Goal: Information Seeking & Learning: Learn about a topic

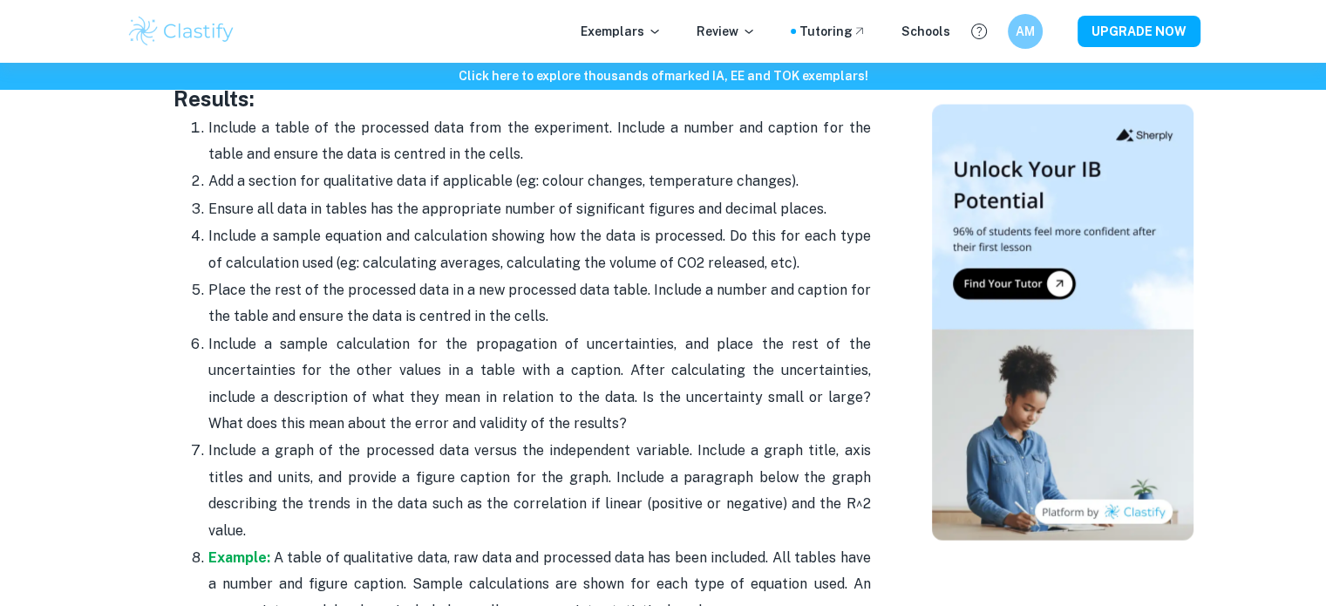
scroll to position [4448, 0]
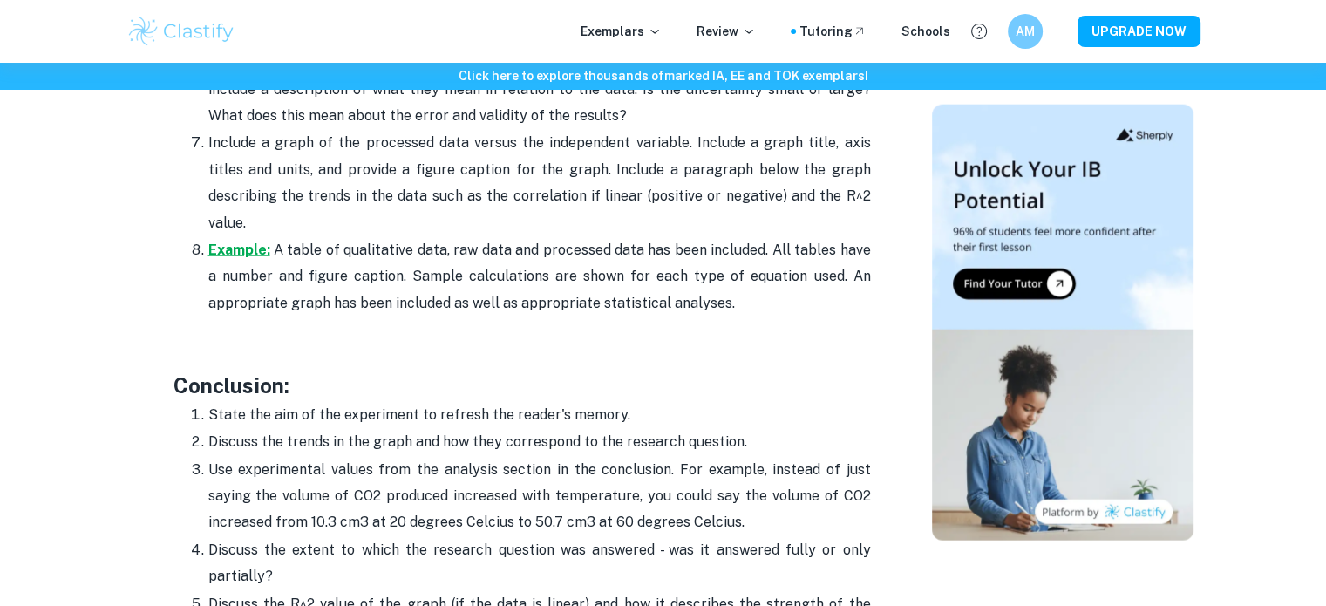
click at [255, 242] on strong "Example:" at bounding box center [239, 250] width 62 height 17
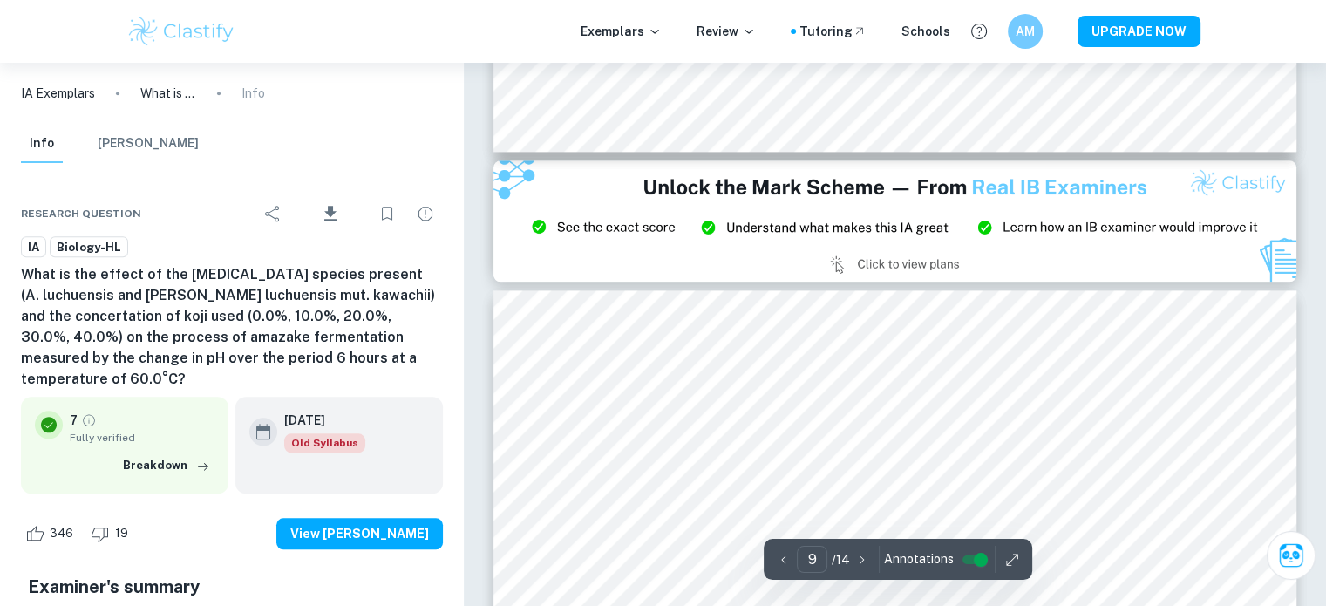
scroll to position [8561, 0]
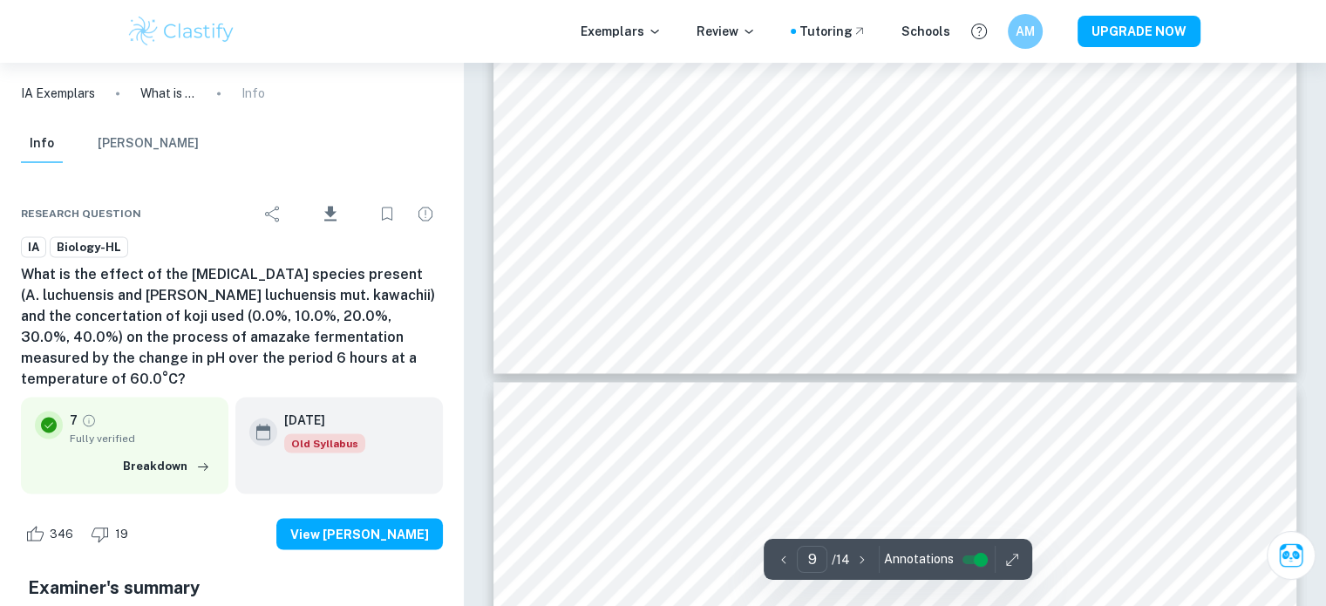
type input "10"
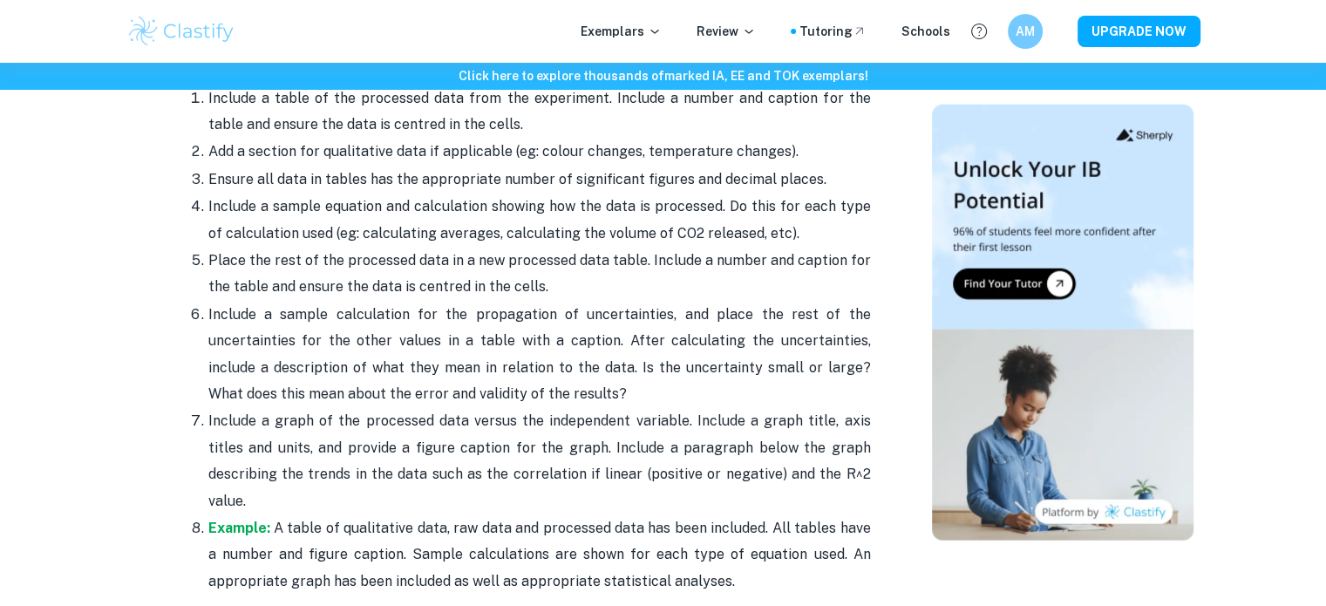
scroll to position [4186, 0]
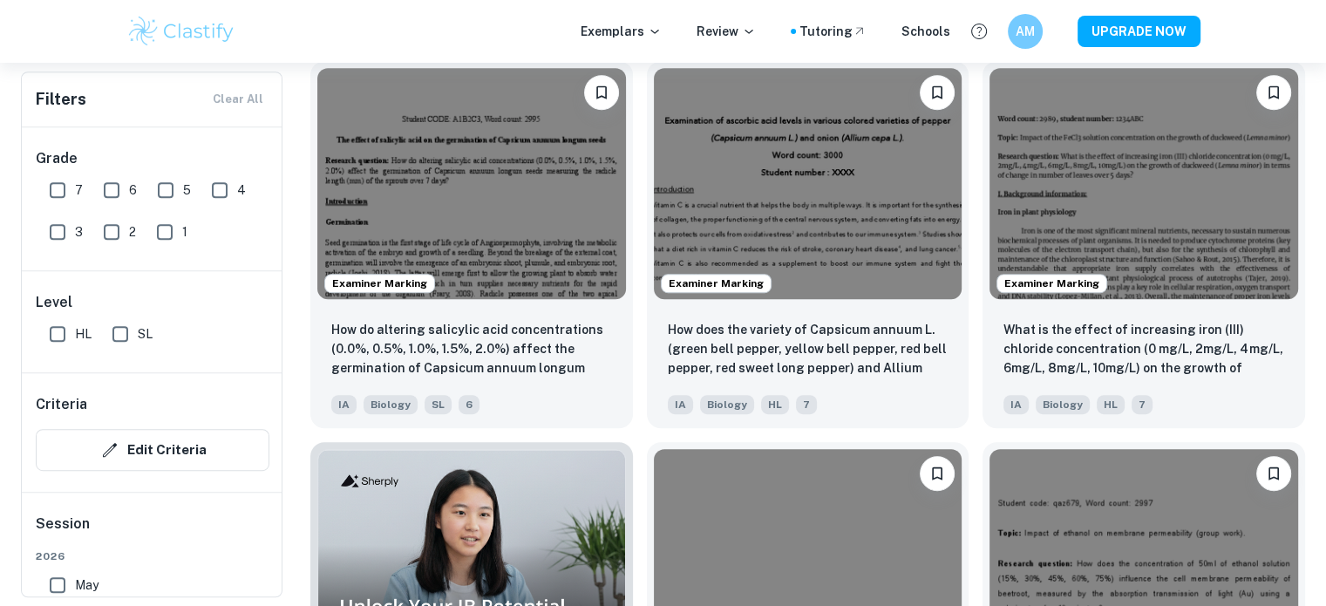
scroll to position [959, 0]
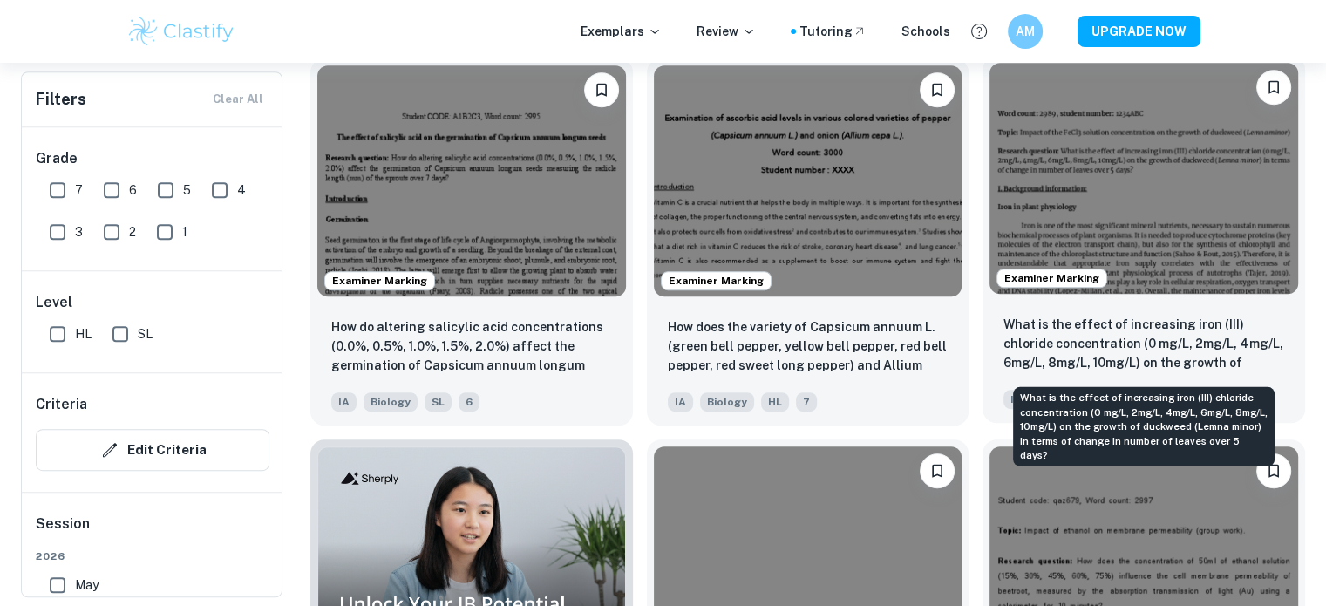
click at [1183, 323] on p "What is the effect of increasing iron (III) chloride concentration (0 mg/L, 2mg…" at bounding box center [1144, 344] width 281 height 59
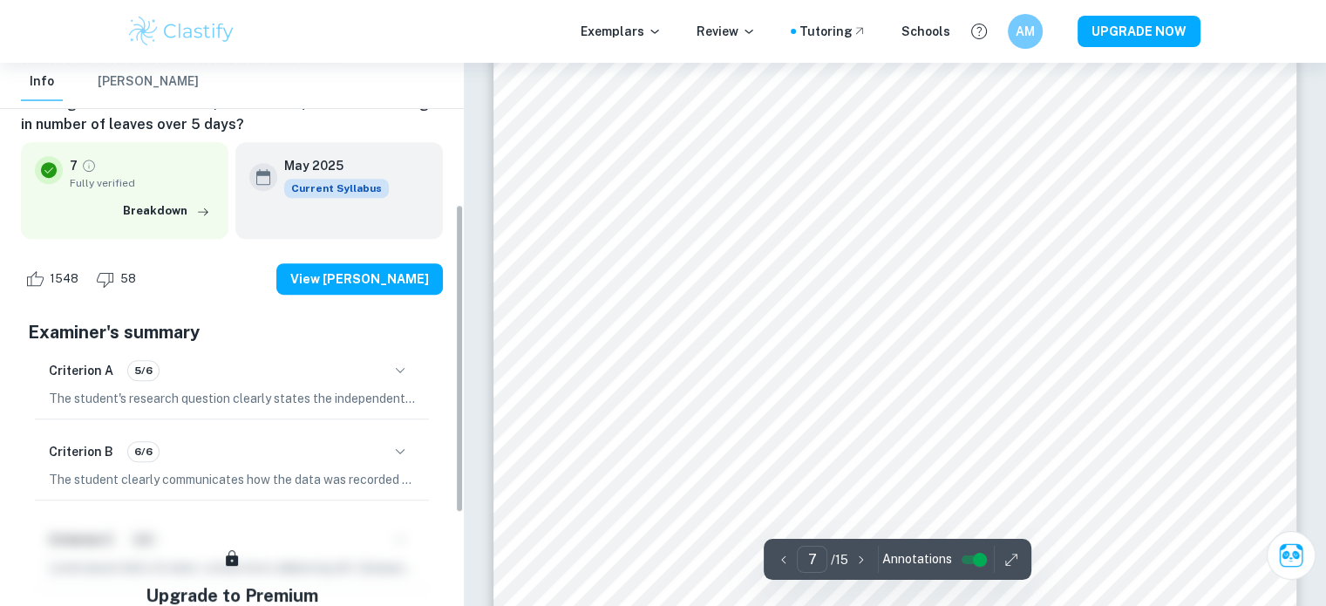
scroll to position [262, 0]
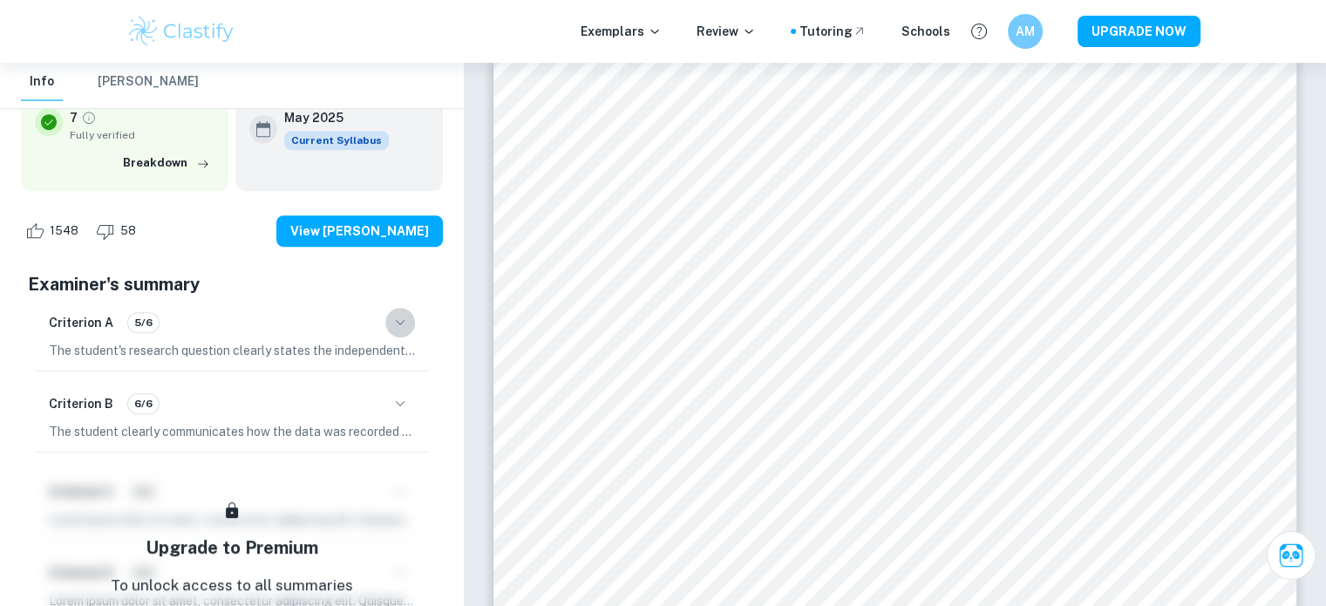
click at [401, 317] on icon "button" at bounding box center [400, 322] width 21 height 21
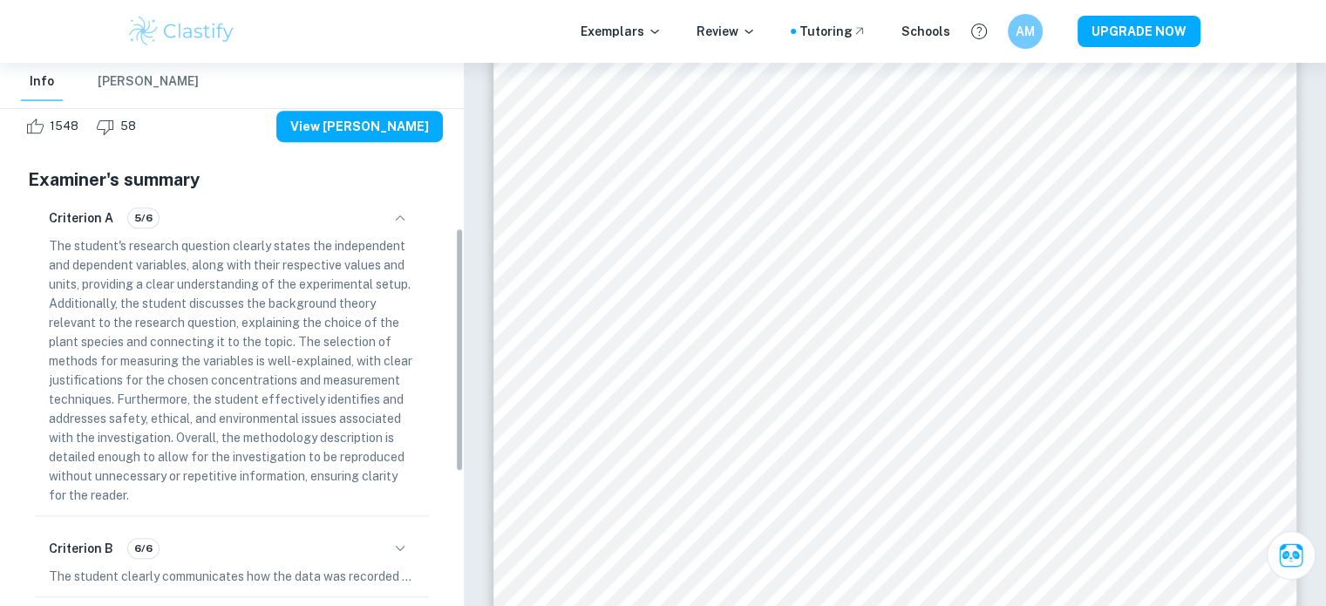
scroll to position [436, 0]
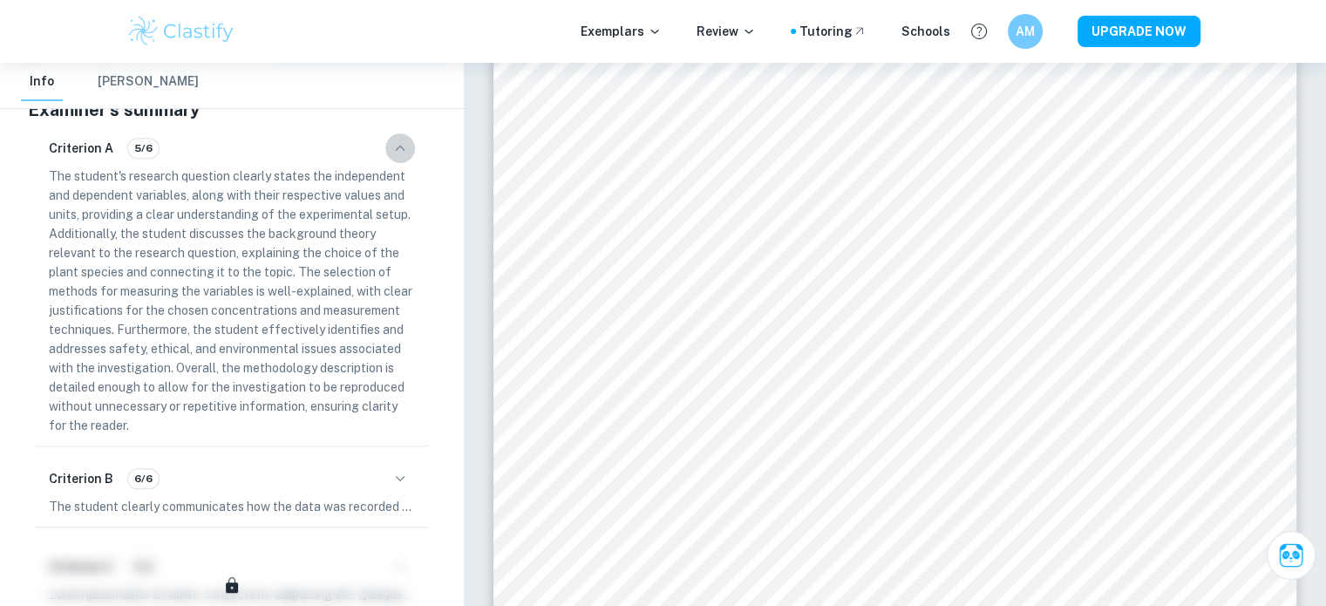
click at [394, 142] on icon "button" at bounding box center [400, 148] width 21 height 21
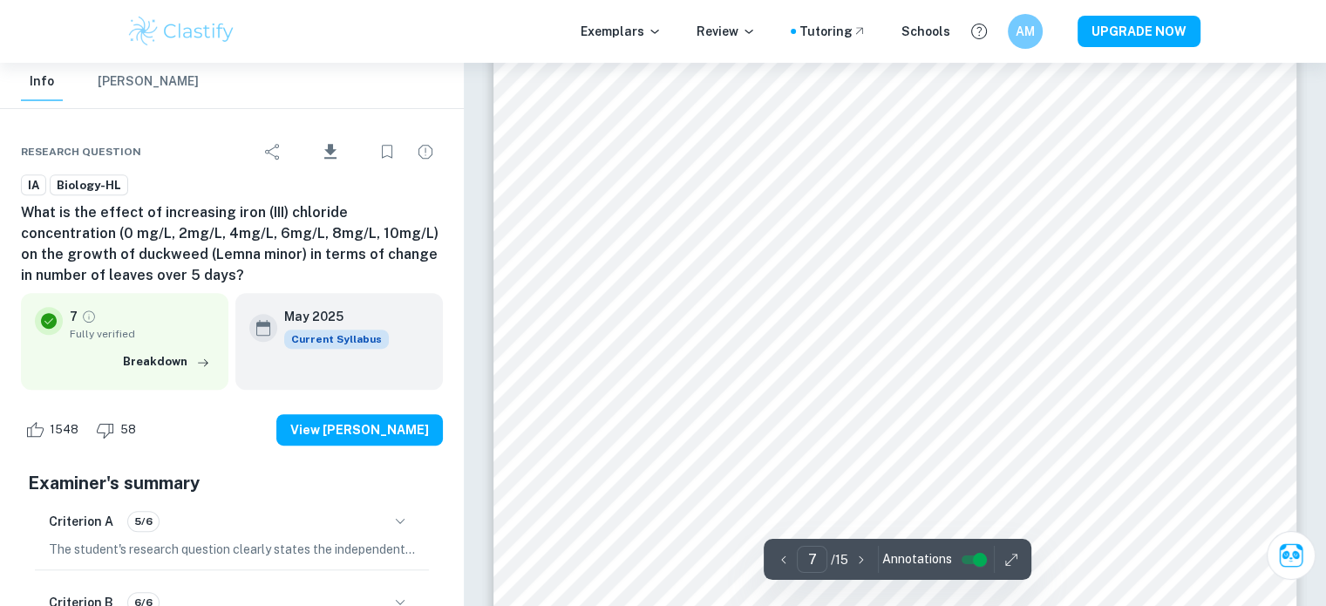
scroll to position [7500, 0]
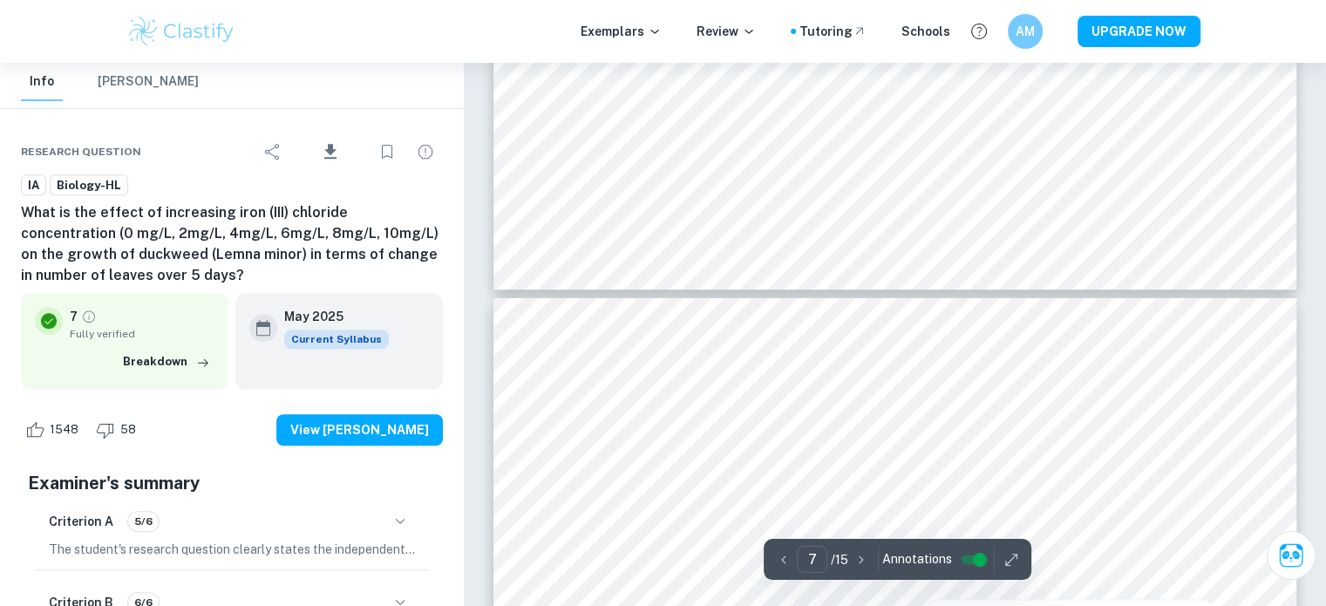
type input "8"
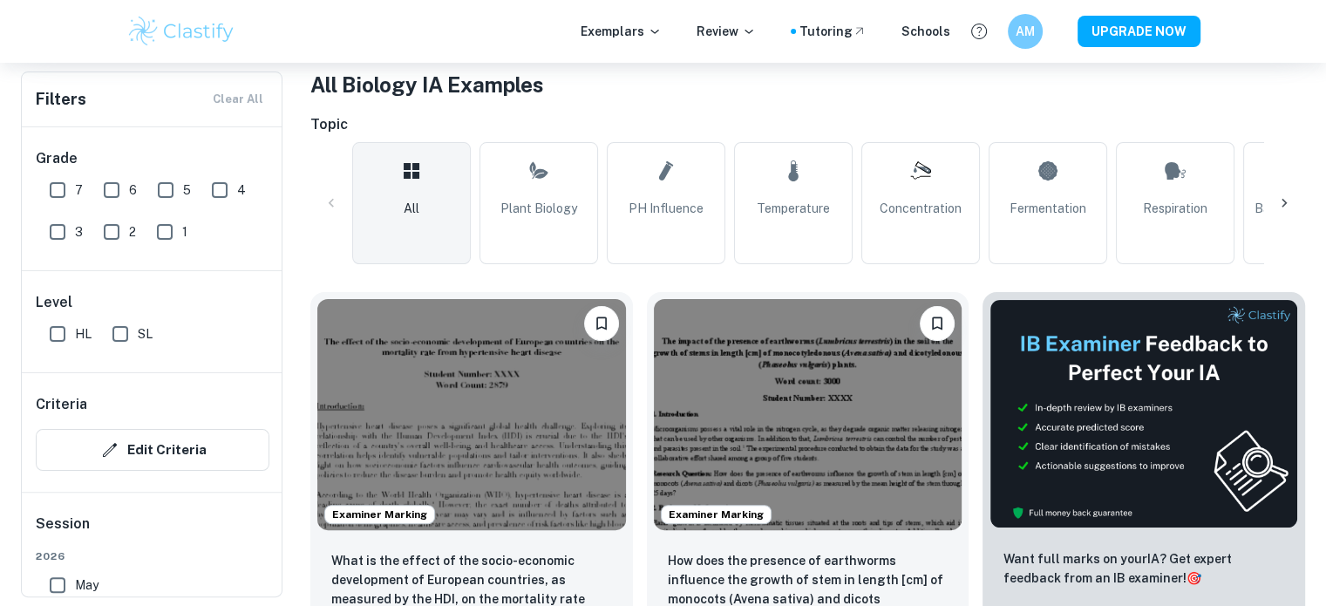
scroll to position [349, 0]
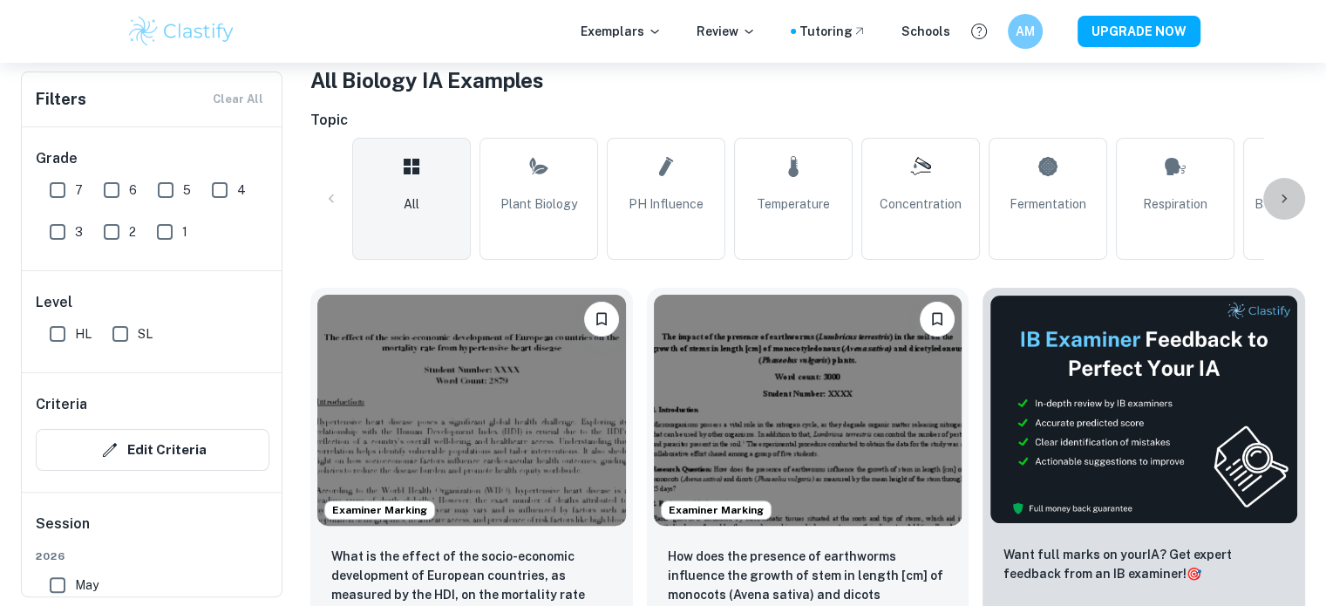
click at [1282, 198] on icon at bounding box center [1284, 198] width 17 height 17
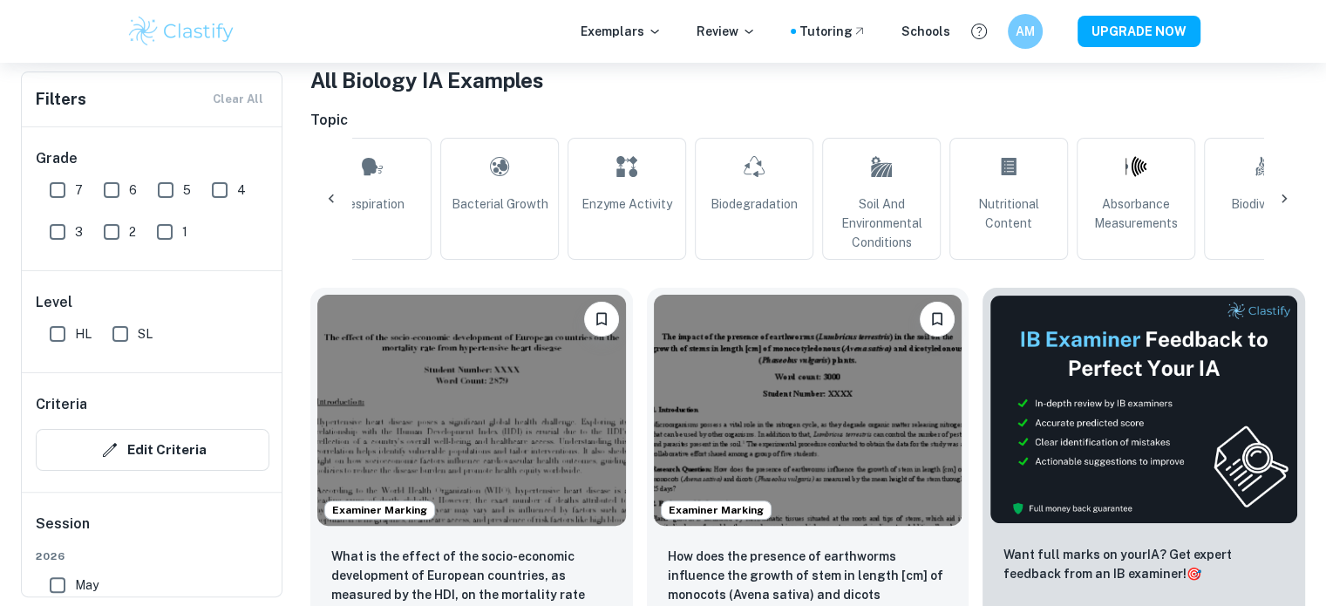
scroll to position [0, 818]
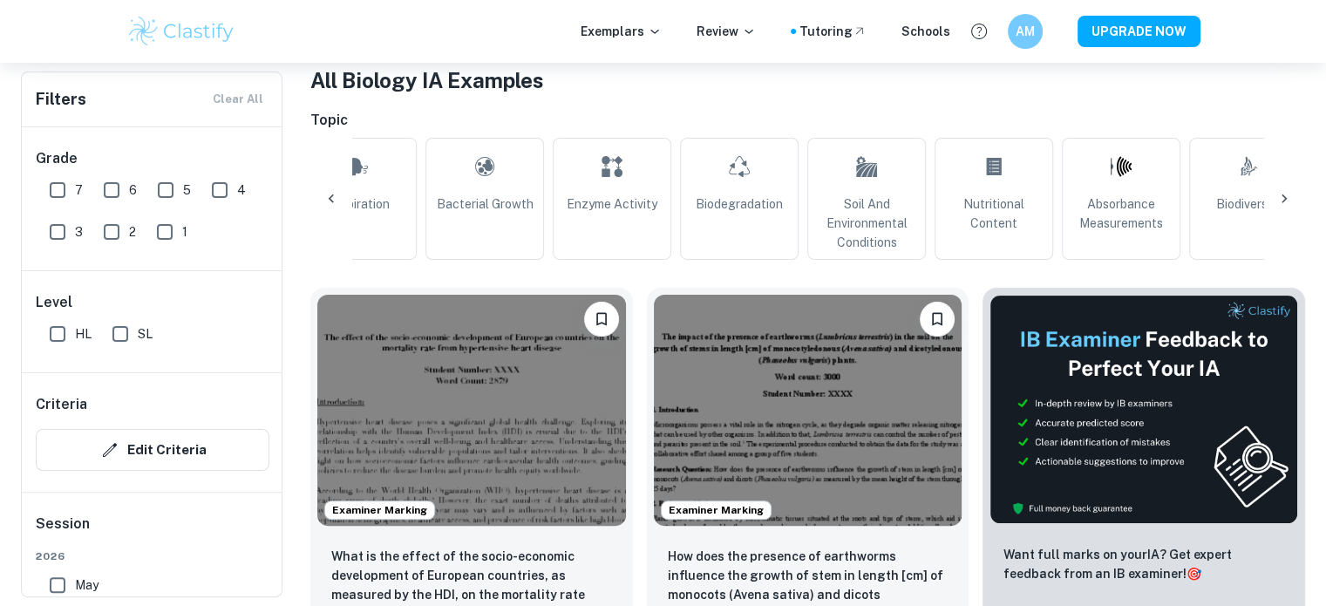
click at [1282, 198] on icon at bounding box center [1284, 198] width 17 height 17
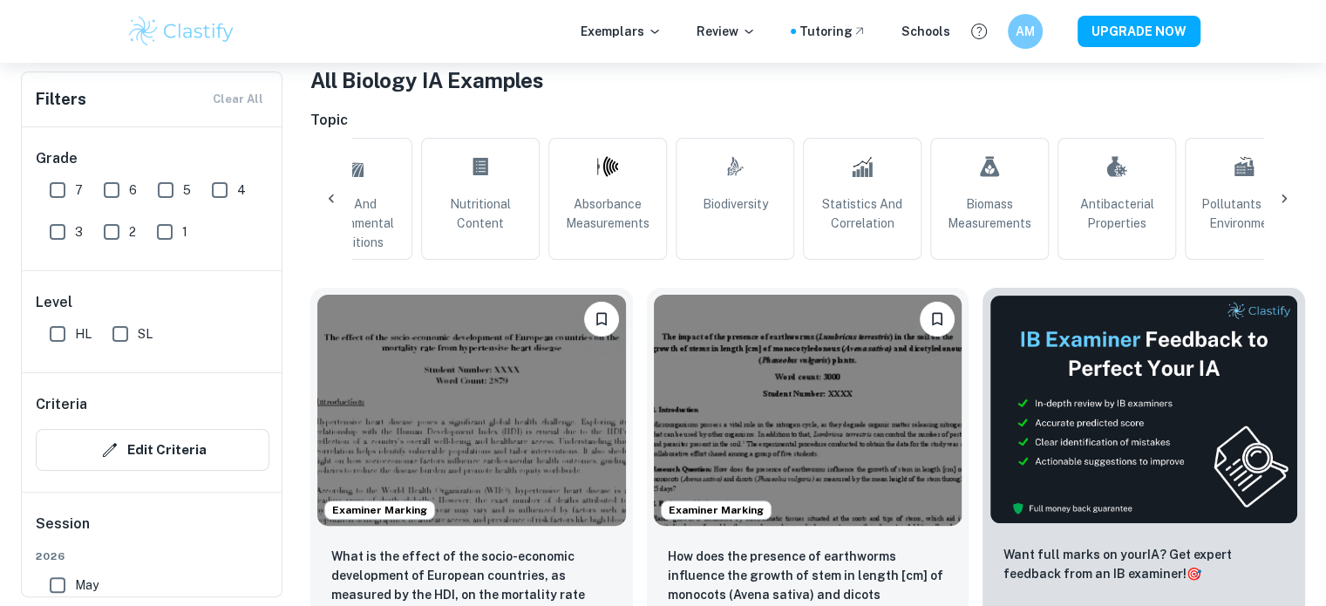
scroll to position [0, 1499]
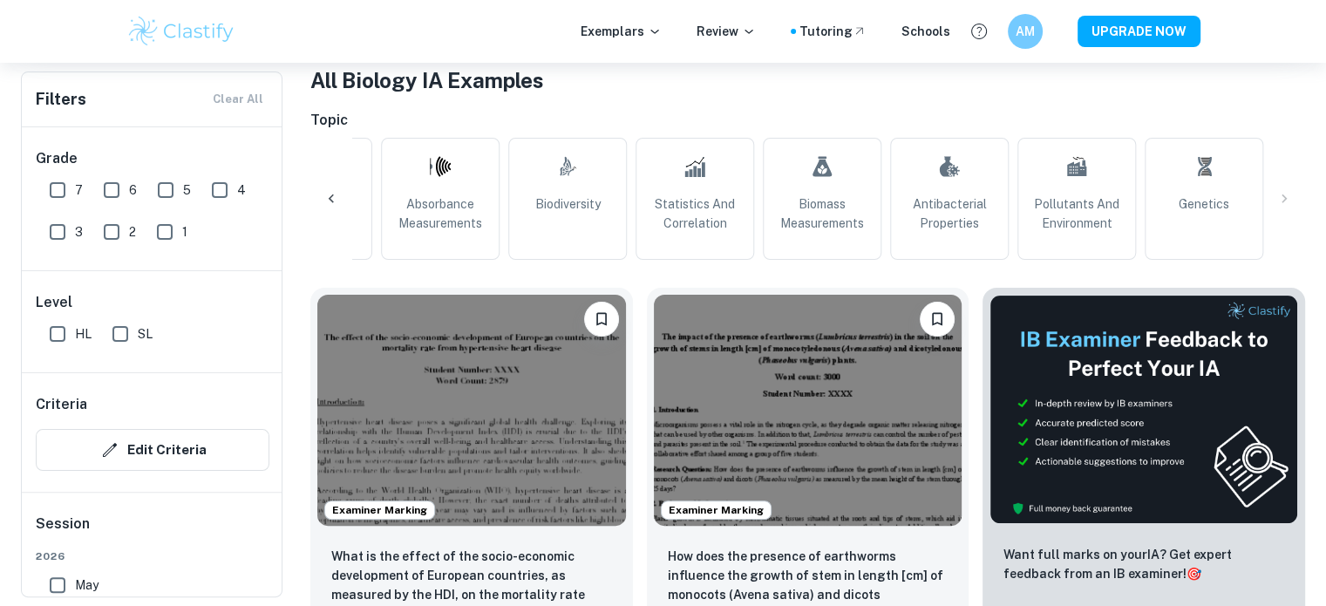
click at [1282, 198] on div "All Plant Biology pH Influence Temperature Concentration Fermentation Respirati…" at bounding box center [807, 199] width 995 height 122
click at [329, 193] on icon at bounding box center [331, 198] width 17 height 17
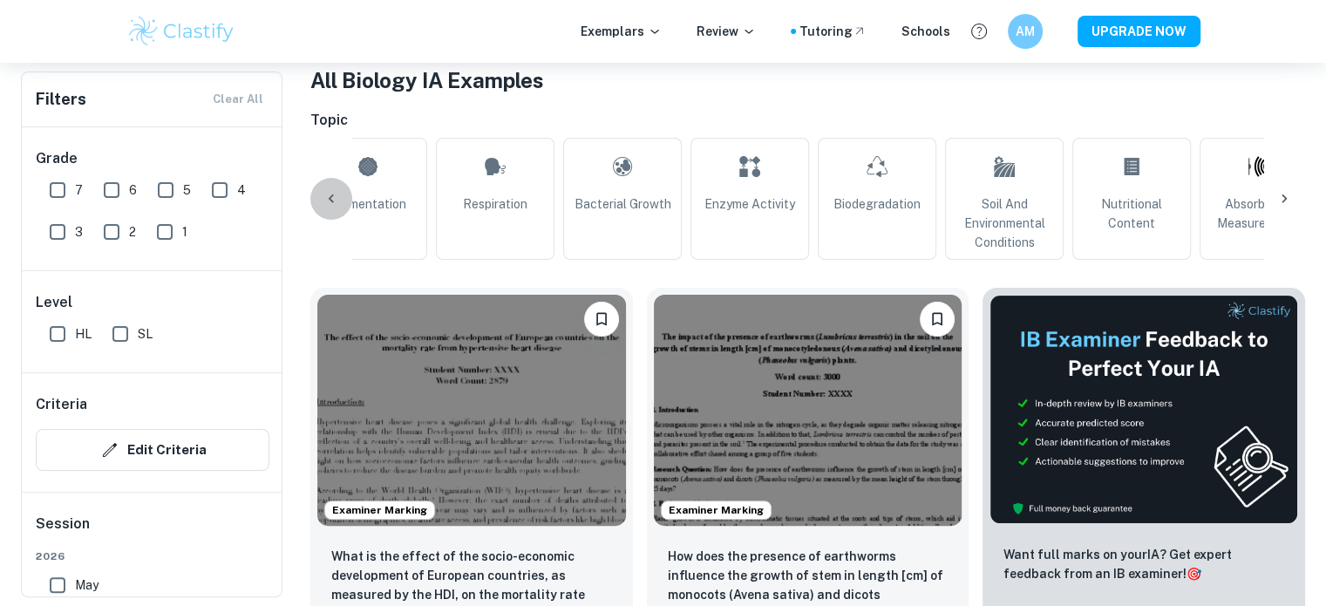
click at [329, 193] on icon at bounding box center [331, 198] width 17 height 17
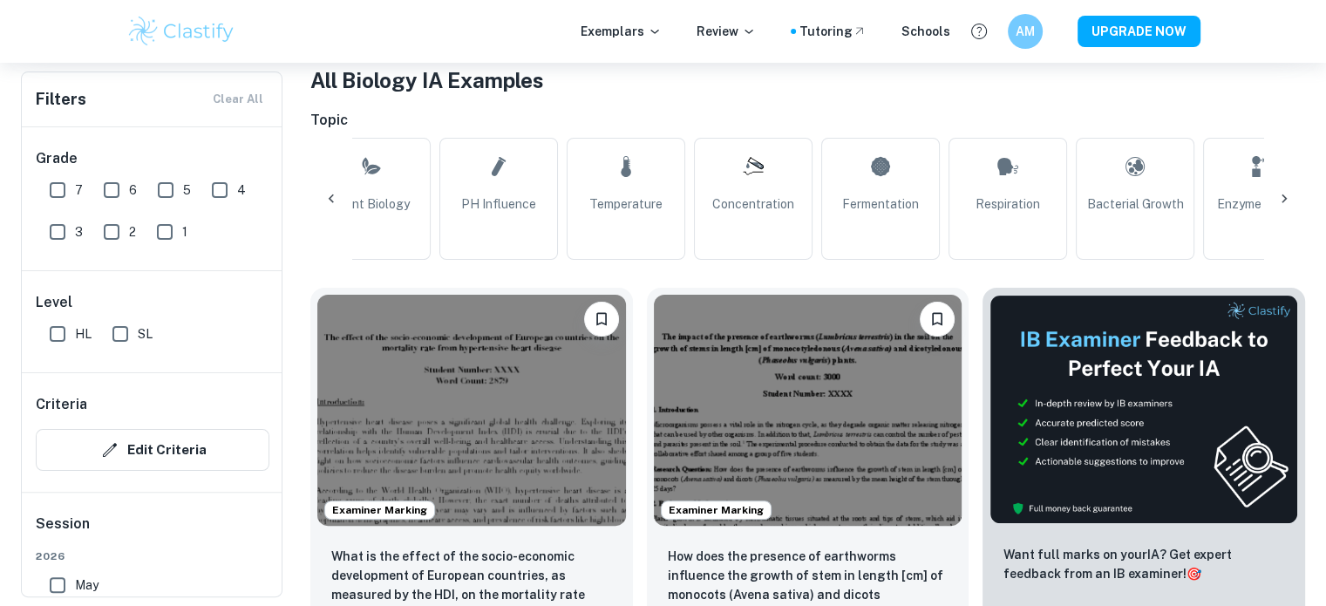
scroll to position [0, 0]
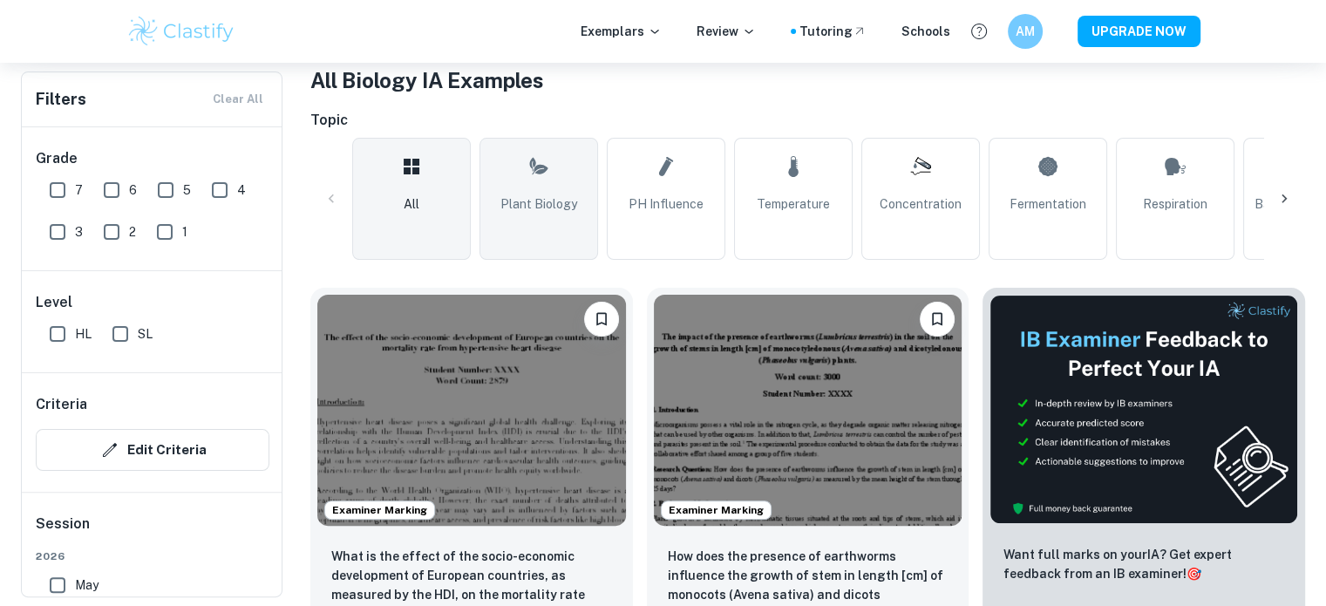
click at [489, 180] on link "Plant Biology" at bounding box center [539, 199] width 119 height 122
type input "Plant Biology"
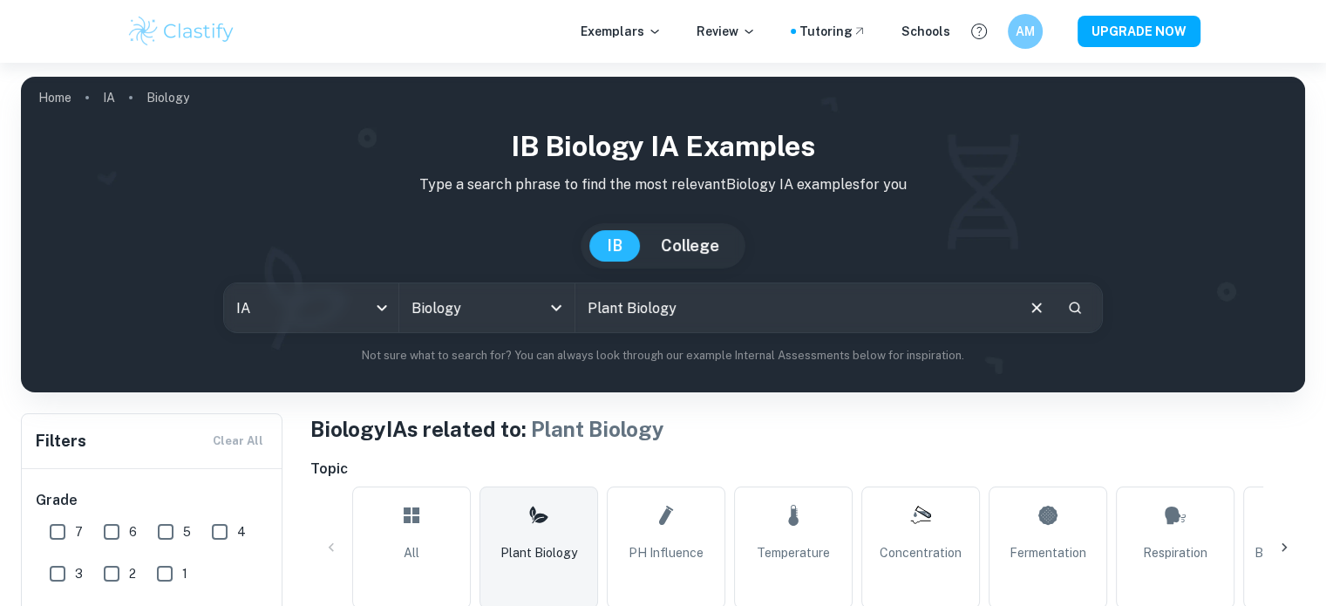
scroll to position [523, 0]
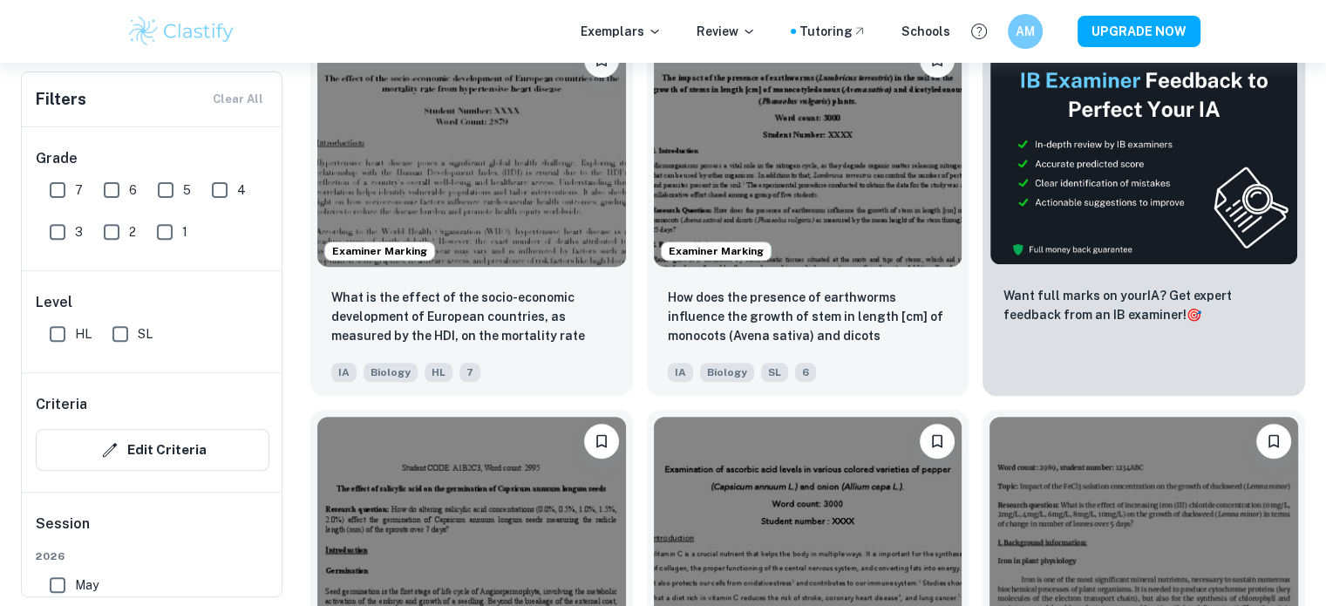
scroll to position [610, 0]
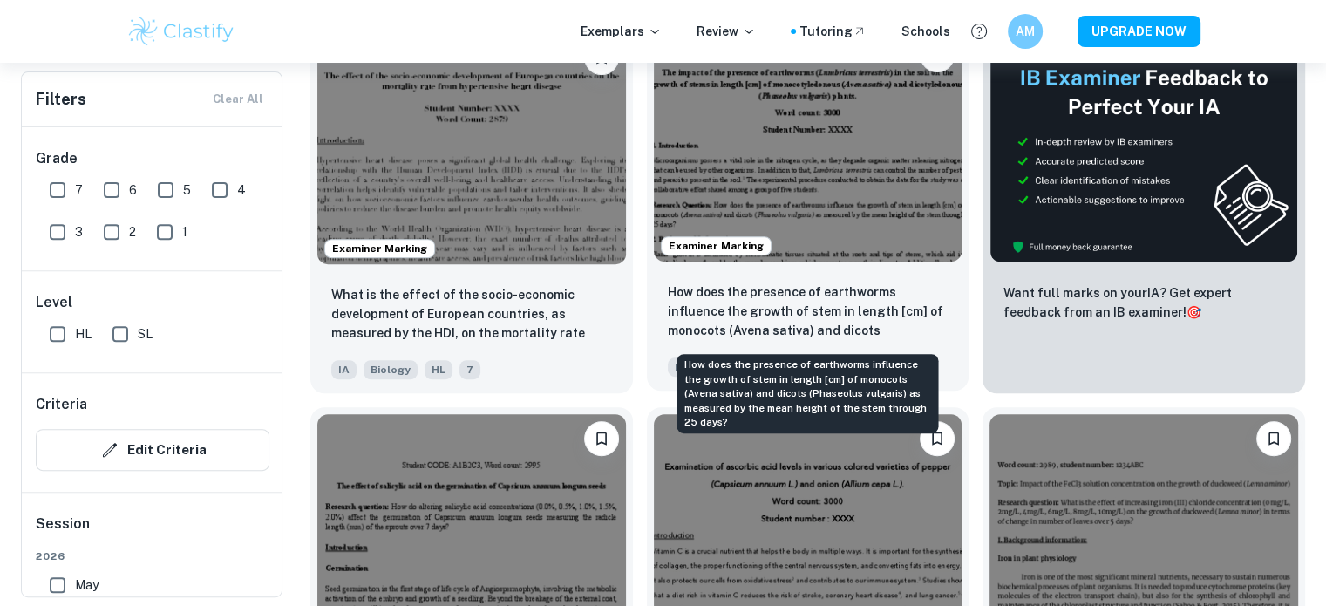
click at [802, 293] on days?"] "How does the presence of earthworms influence the growth of stem in length [cm]…" at bounding box center [808, 312] width 281 height 59
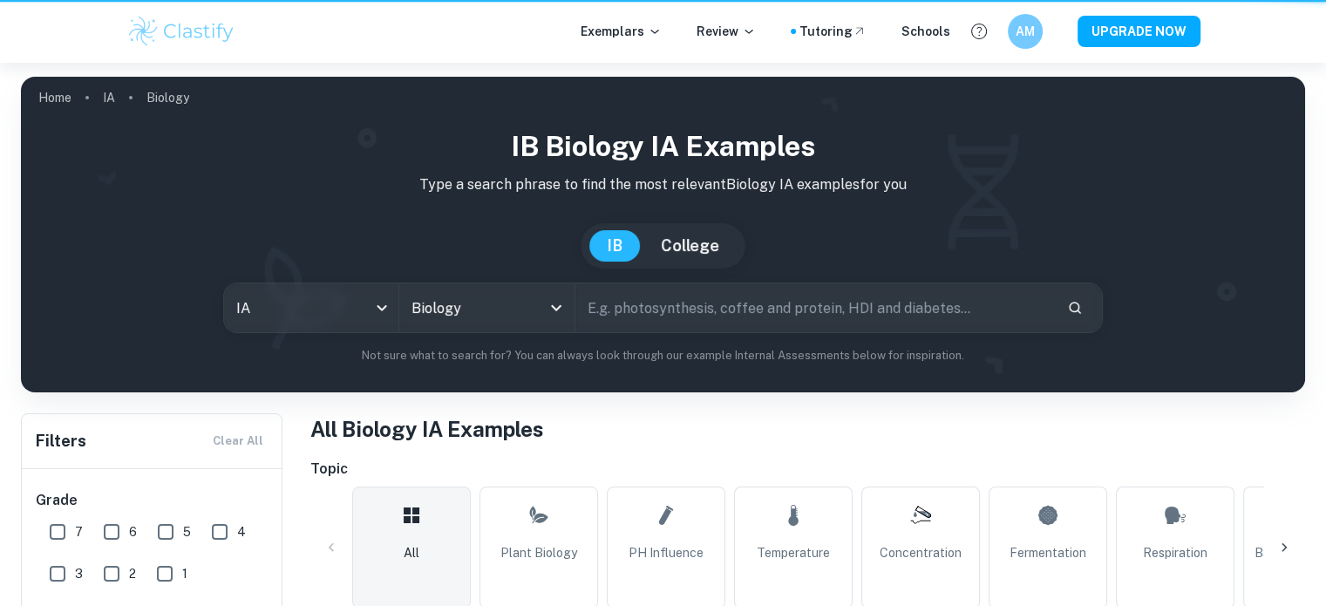
scroll to position [610, 0]
